Goal: Task Accomplishment & Management: Use online tool/utility

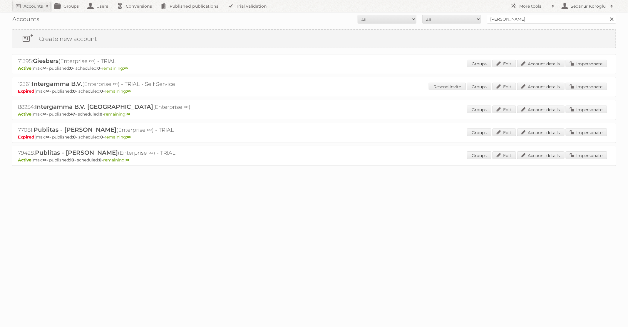
type input "Kwantum"
click at [607, 15] on input "Search" at bounding box center [611, 19] width 9 height 9
click at [577, 87] on link "Impersonate" at bounding box center [586, 87] width 41 height 8
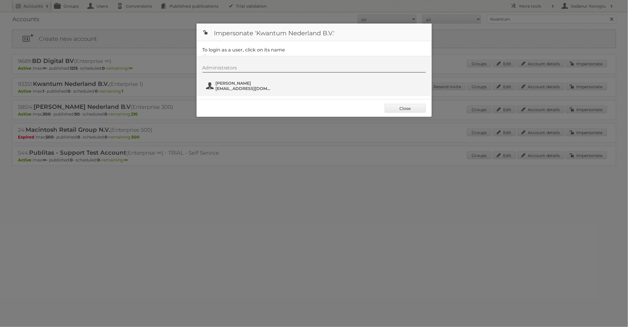
click at [252, 83] on span "[PERSON_NAME]" at bounding box center [244, 83] width 57 height 5
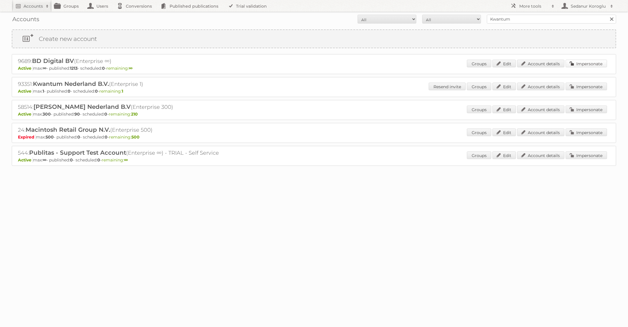
click at [582, 61] on link "Impersonate" at bounding box center [586, 64] width 41 height 8
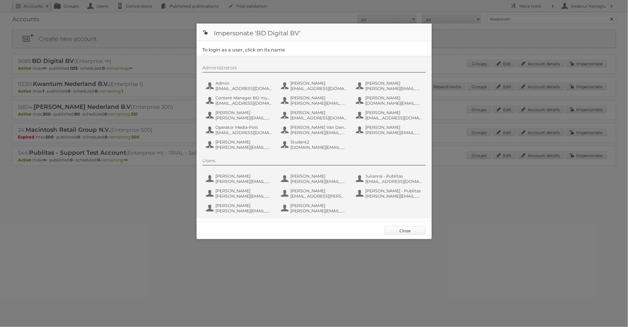
click at [396, 230] on link "Close" at bounding box center [405, 230] width 41 height 9
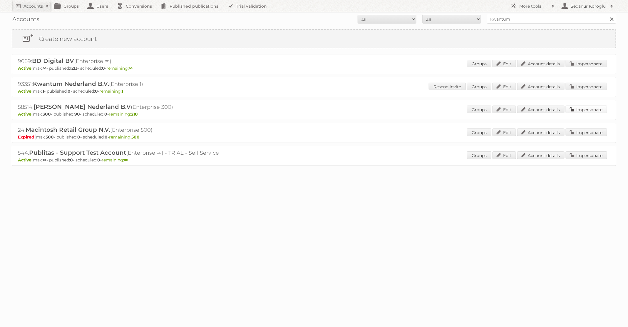
click at [578, 109] on link "Impersonate" at bounding box center [586, 110] width 41 height 8
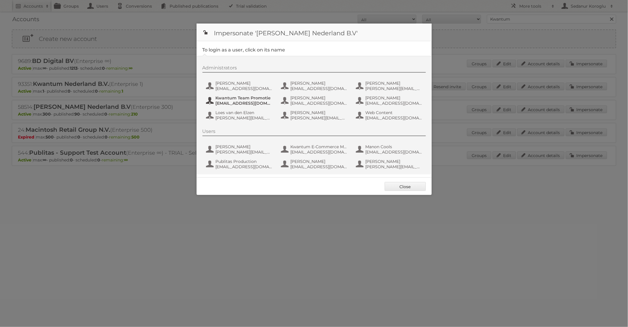
click at [253, 105] on span "[EMAIL_ADDRESS][DOMAIN_NAME]" at bounding box center [244, 103] width 57 height 5
